Goal: Task Accomplishment & Management: Manage account settings

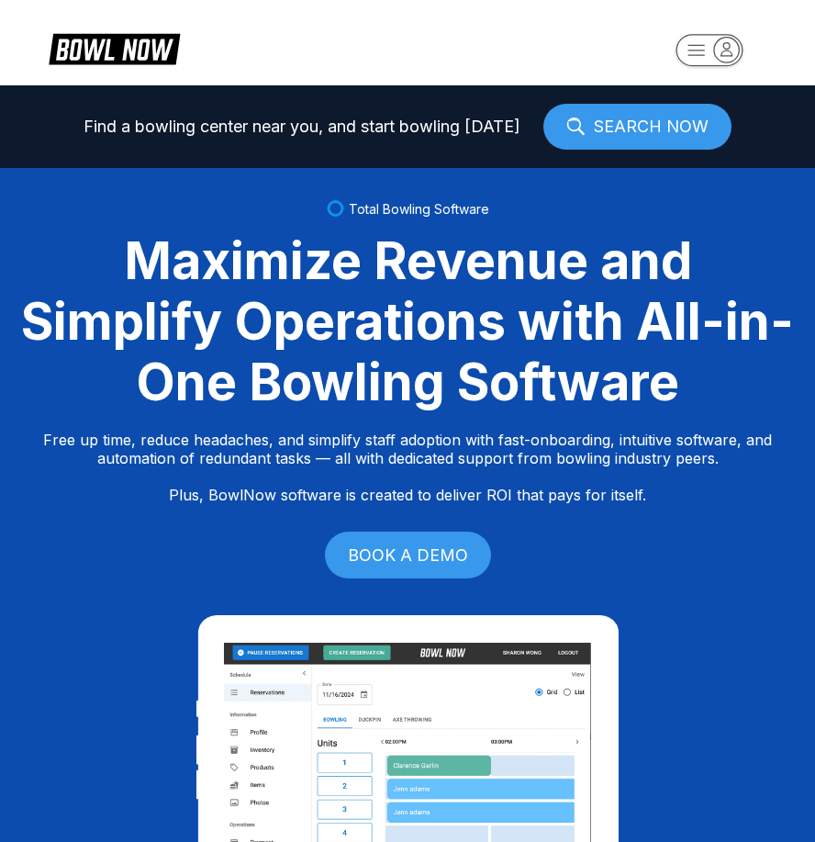
click at [669, 54] on icon "button" at bounding box center [709, 51] width 101 height 37
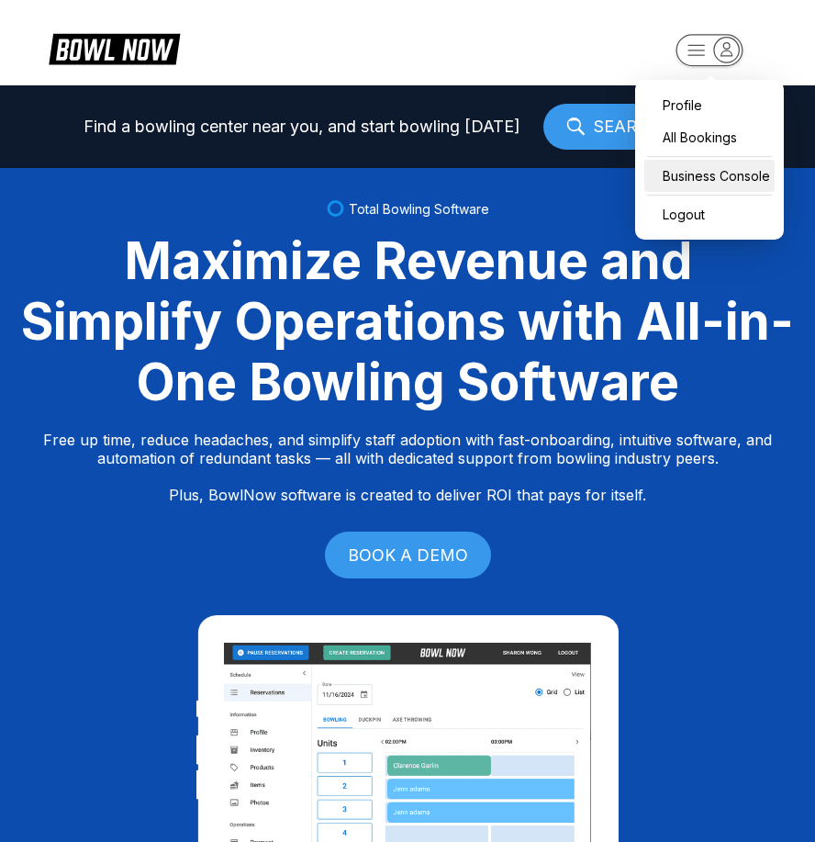
click at [719, 169] on div "Business Console" at bounding box center [709, 176] width 130 height 32
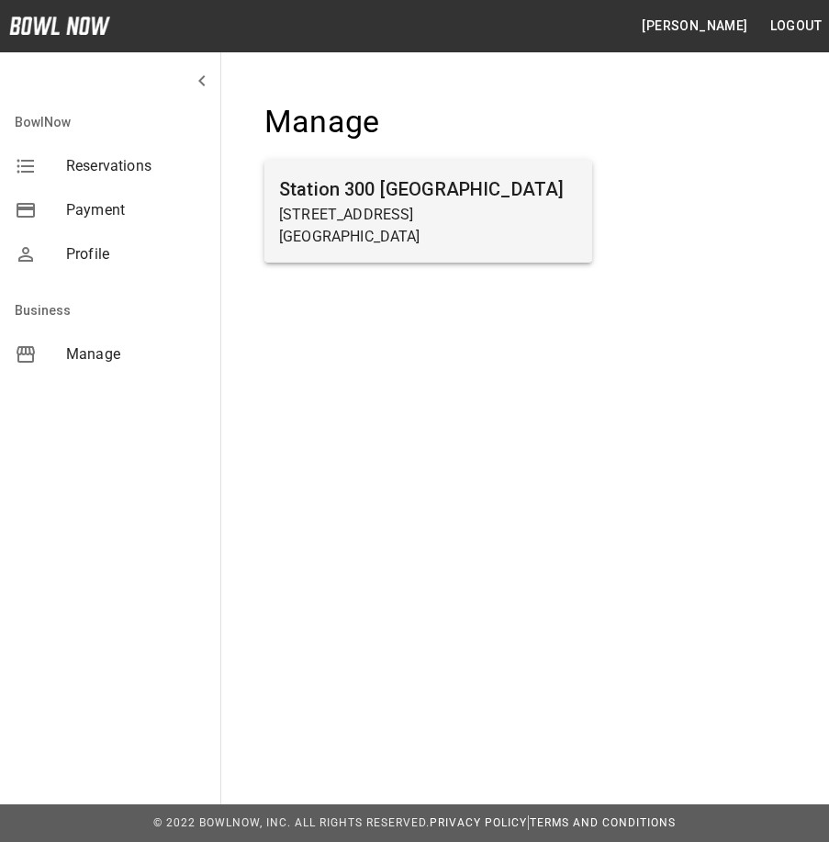
click at [341, 231] on p "[GEOGRAPHIC_DATA]" at bounding box center [428, 237] width 298 height 22
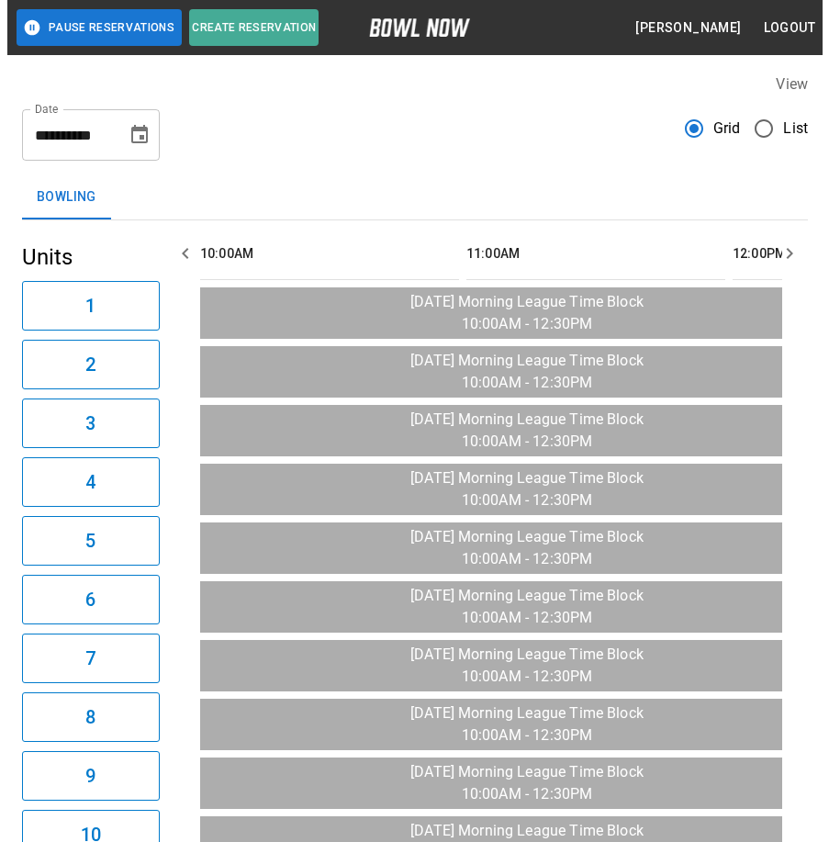
scroll to position [0, 1065]
